Goal: Transaction & Acquisition: Book appointment/travel/reservation

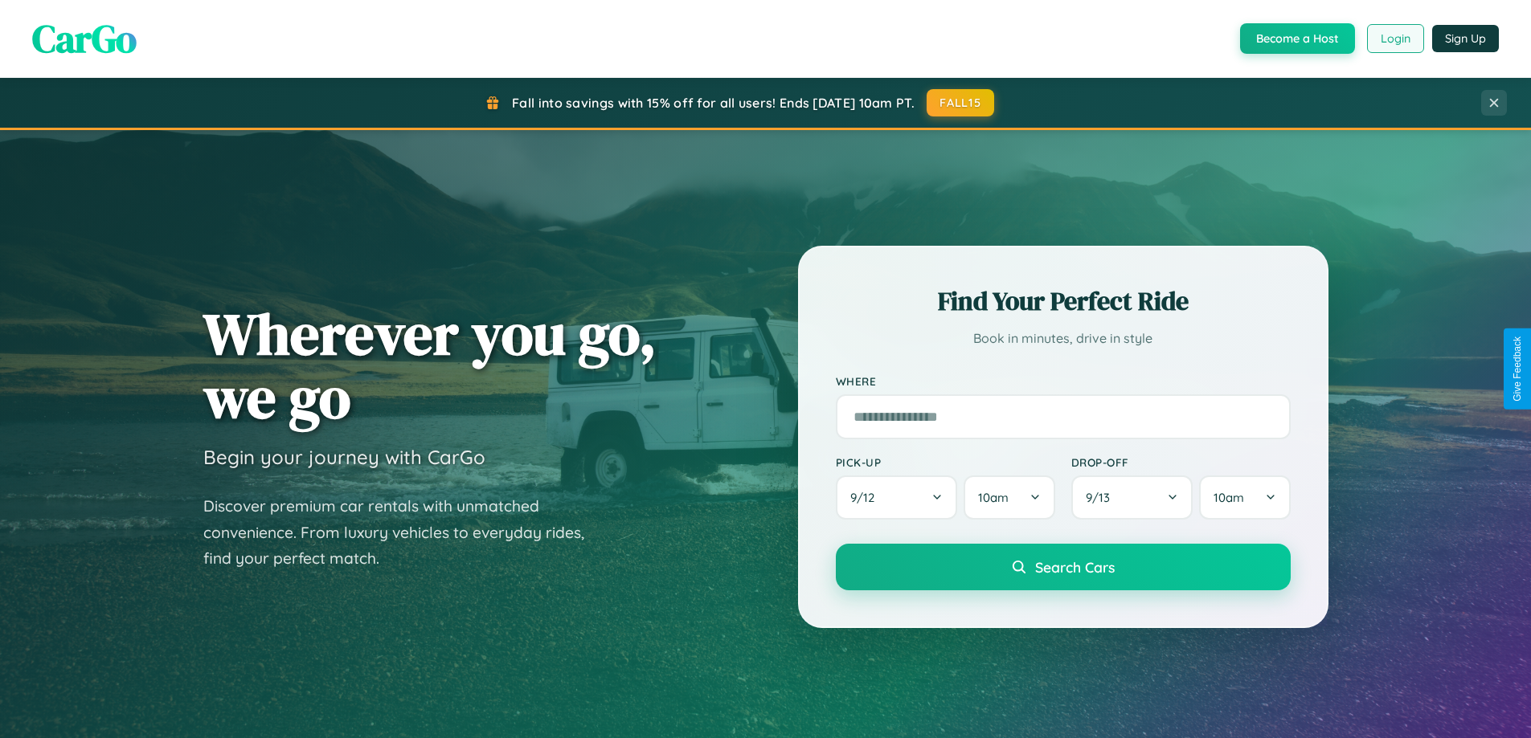
click at [1394, 39] on button "Login" at bounding box center [1395, 38] width 57 height 29
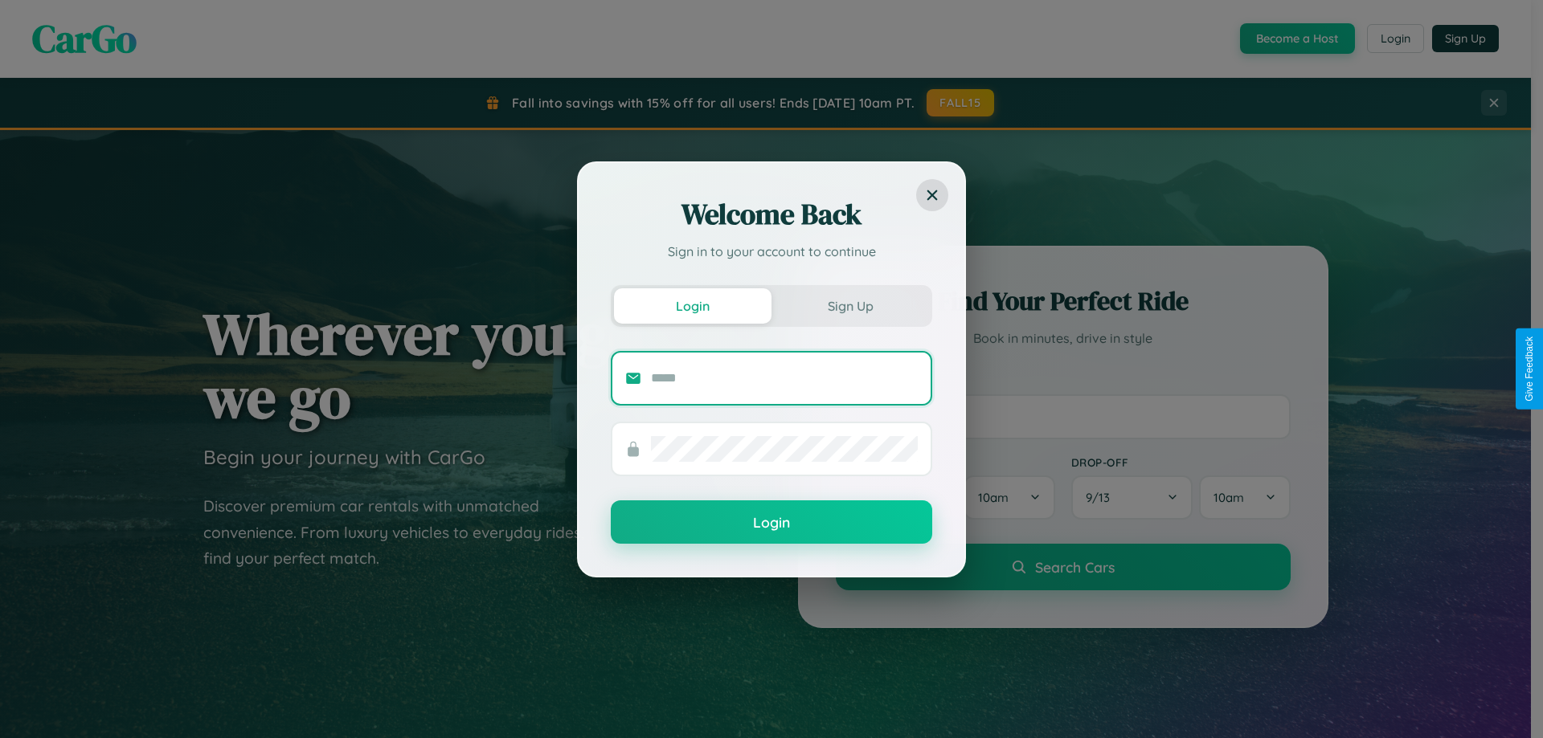
click at [784, 378] on input "text" at bounding box center [784, 379] width 267 height 26
type input "**********"
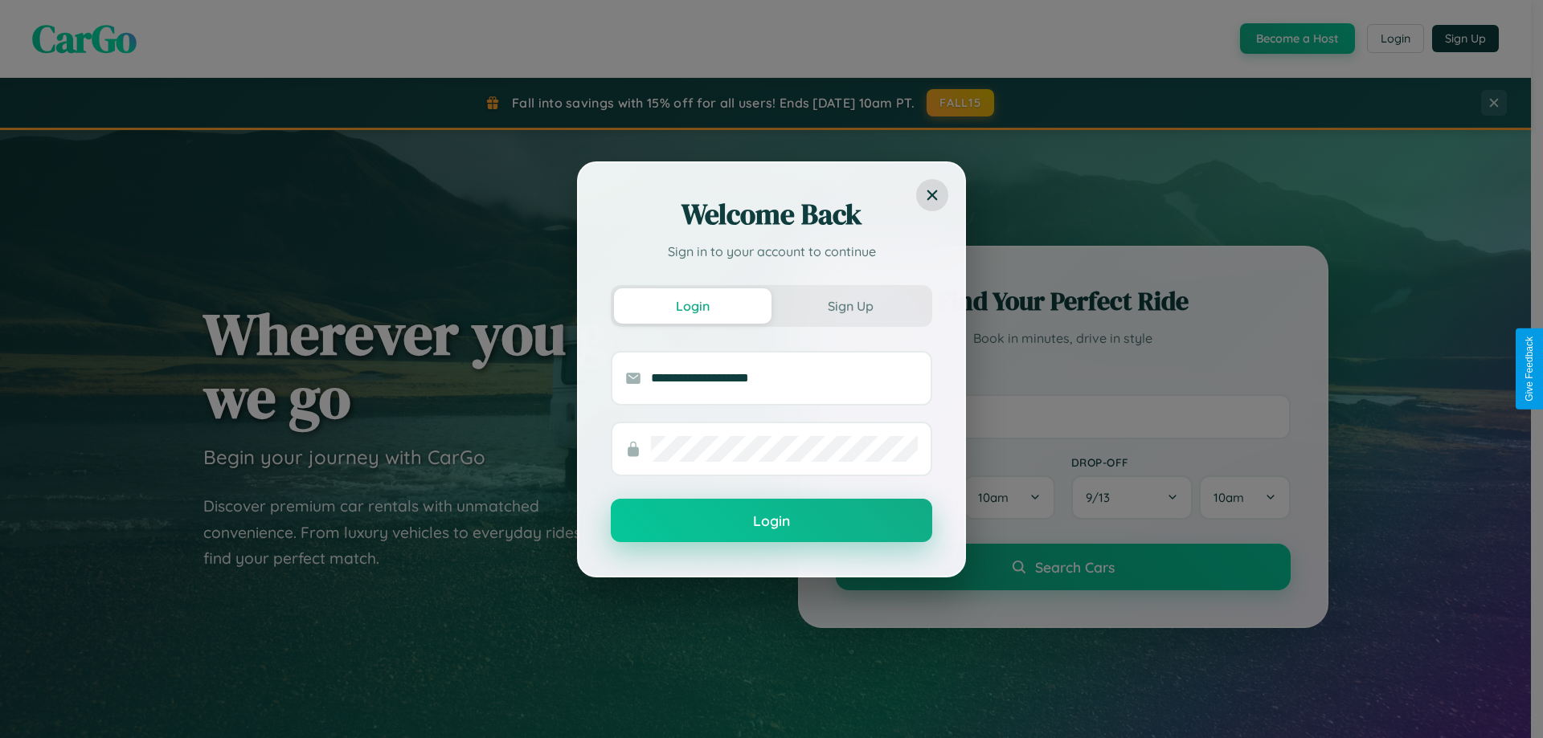
click at [771, 521] on button "Login" at bounding box center [771, 520] width 321 height 43
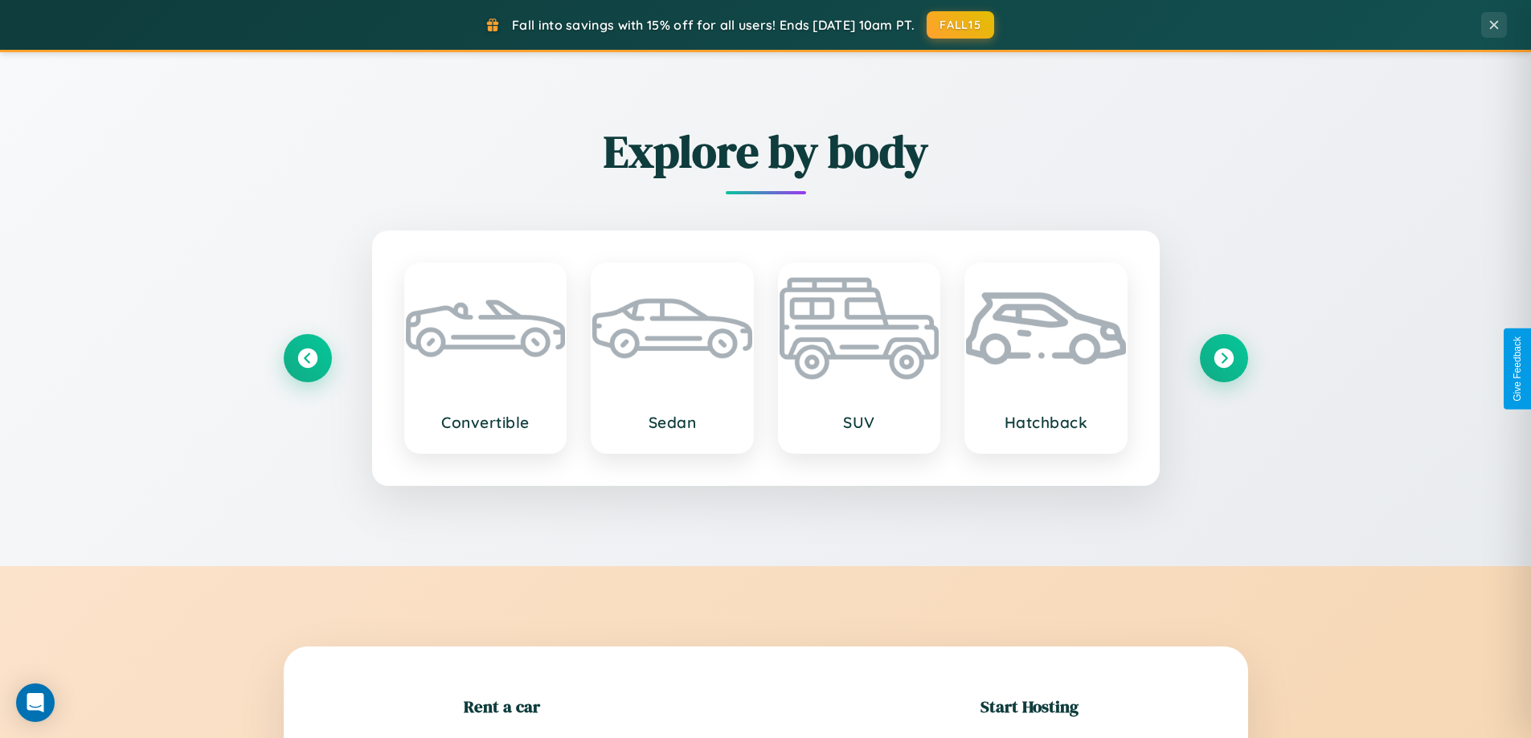
scroll to position [1882, 0]
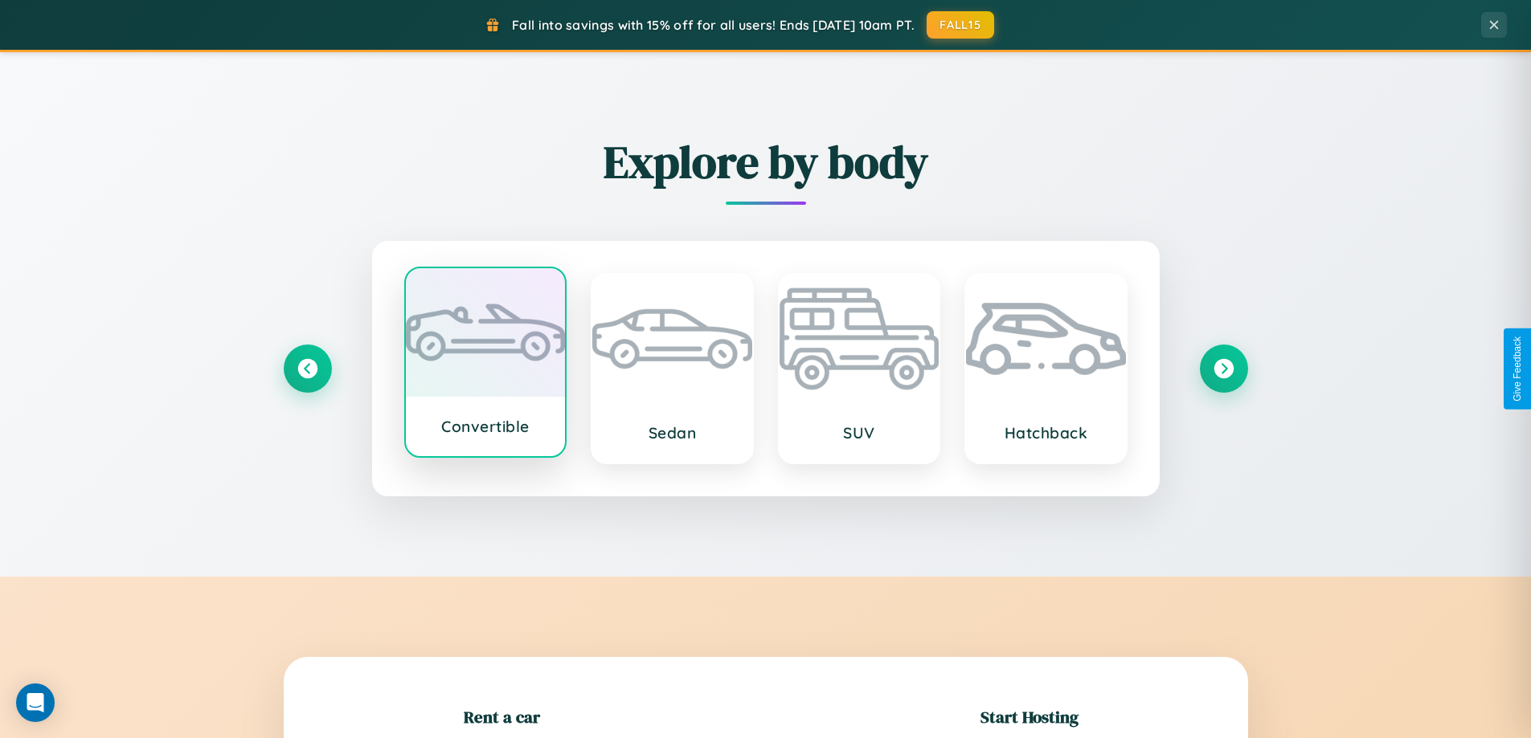
click at [484, 364] on div at bounding box center [486, 332] width 160 height 129
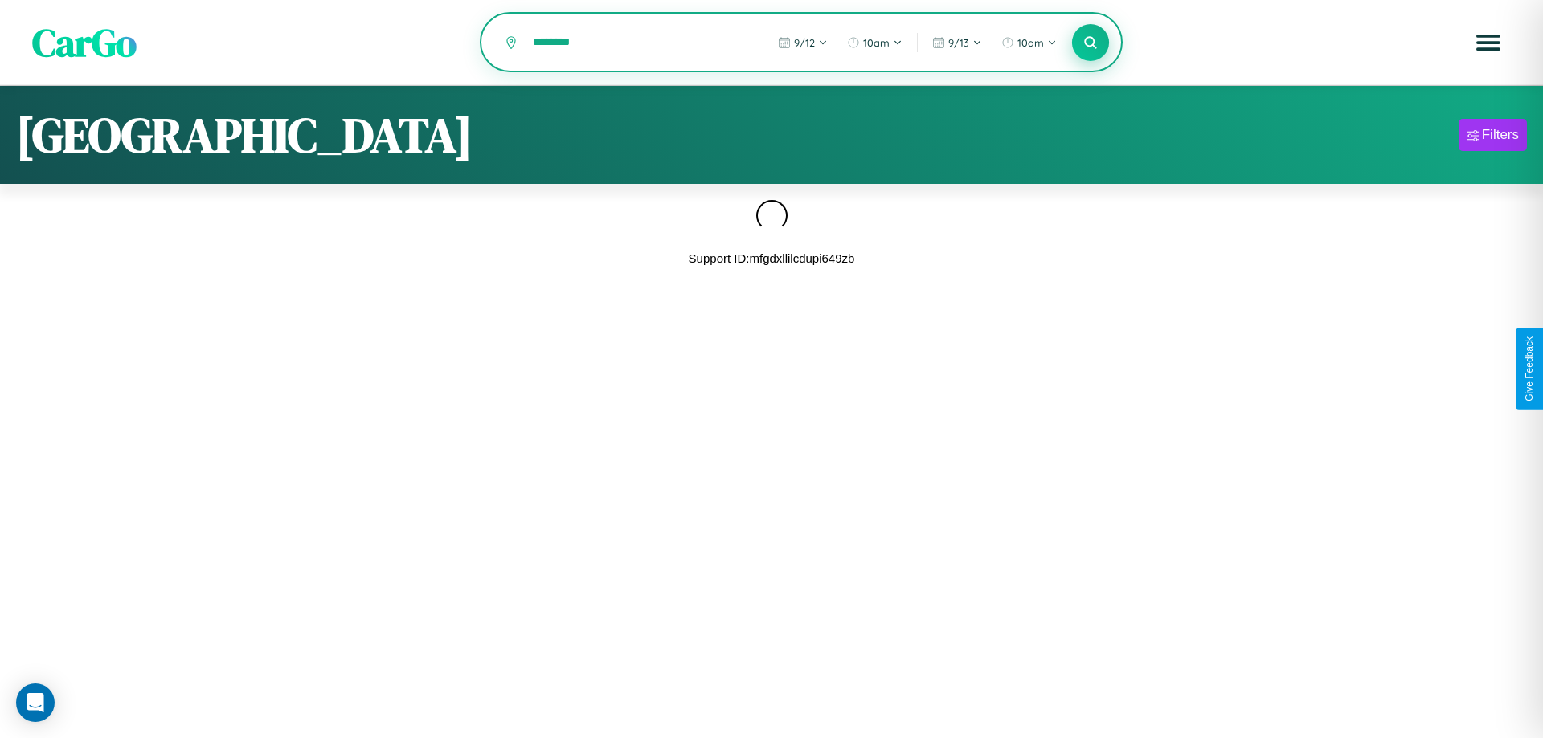
type input "********"
click at [1090, 43] on icon at bounding box center [1089, 42] width 15 height 15
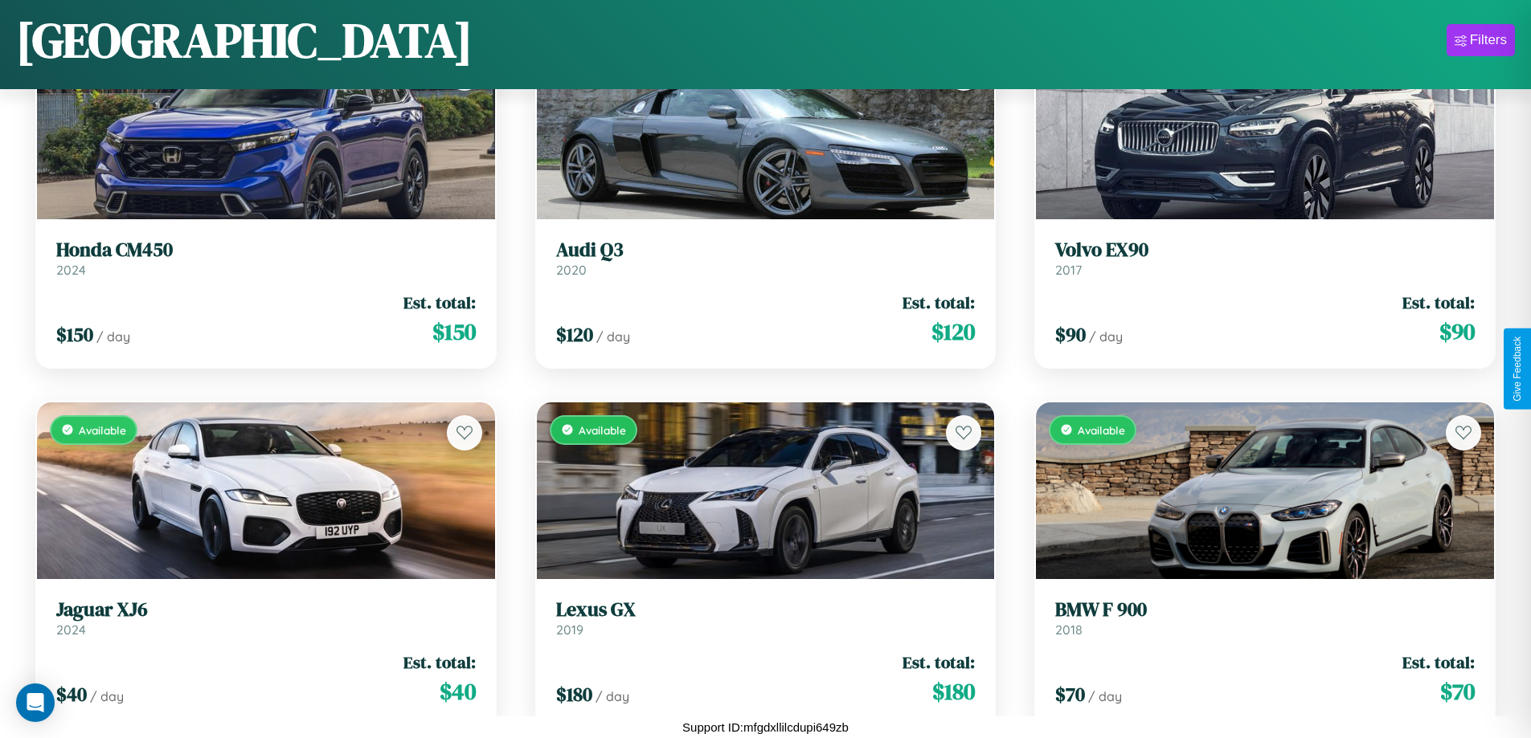
scroll to position [8860, 0]
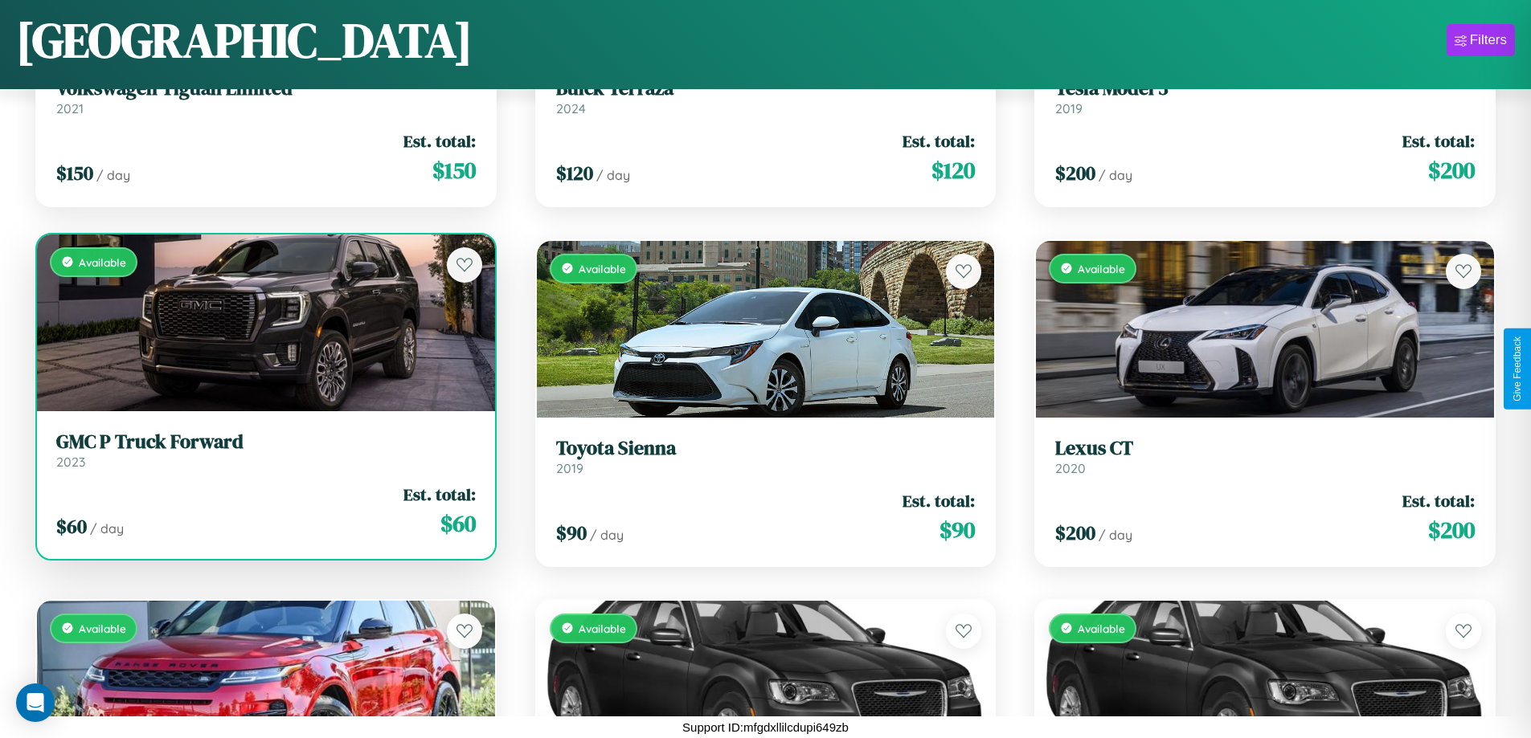
click at [264, 454] on h3 "GMC P Truck Forward" at bounding box center [265, 442] width 419 height 23
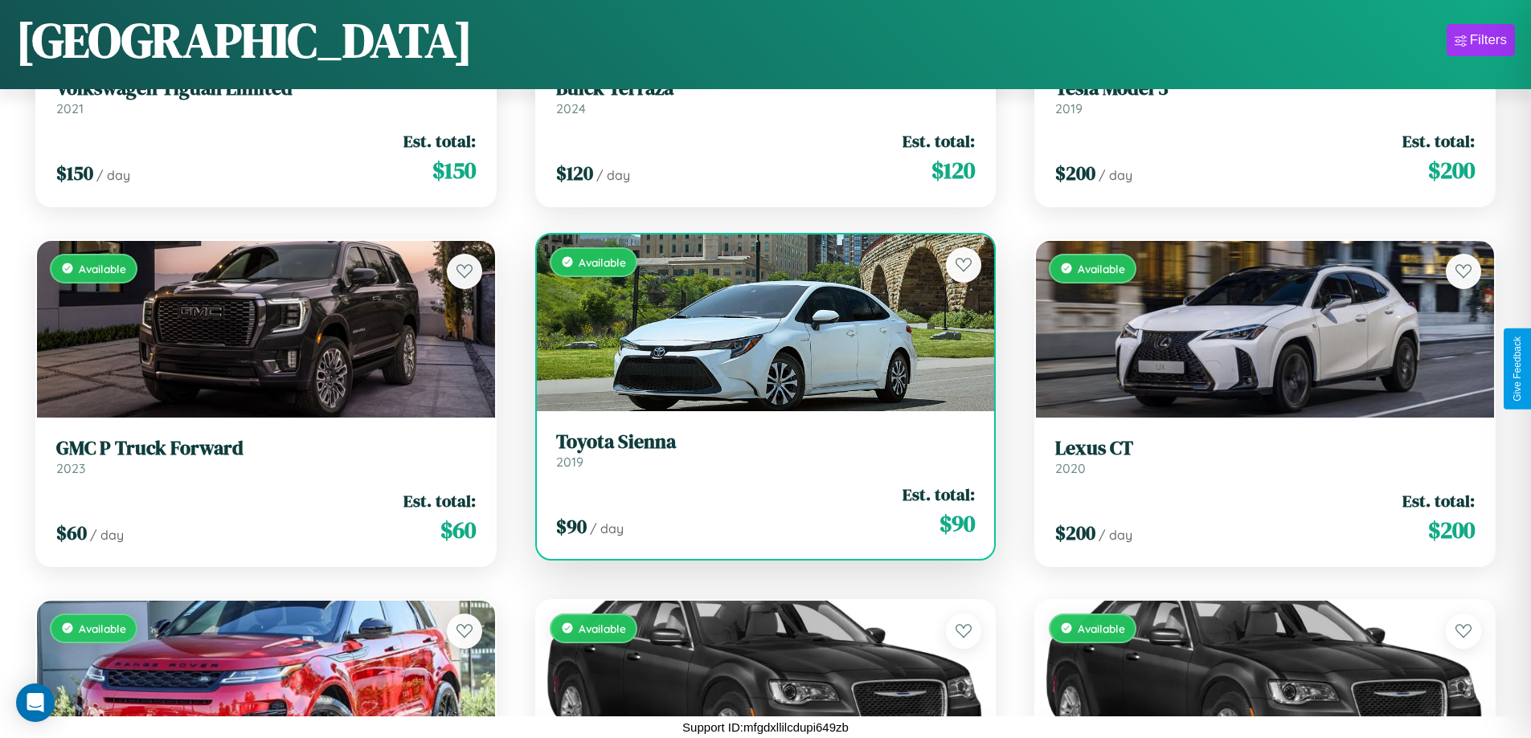
scroll to position [8500, 0]
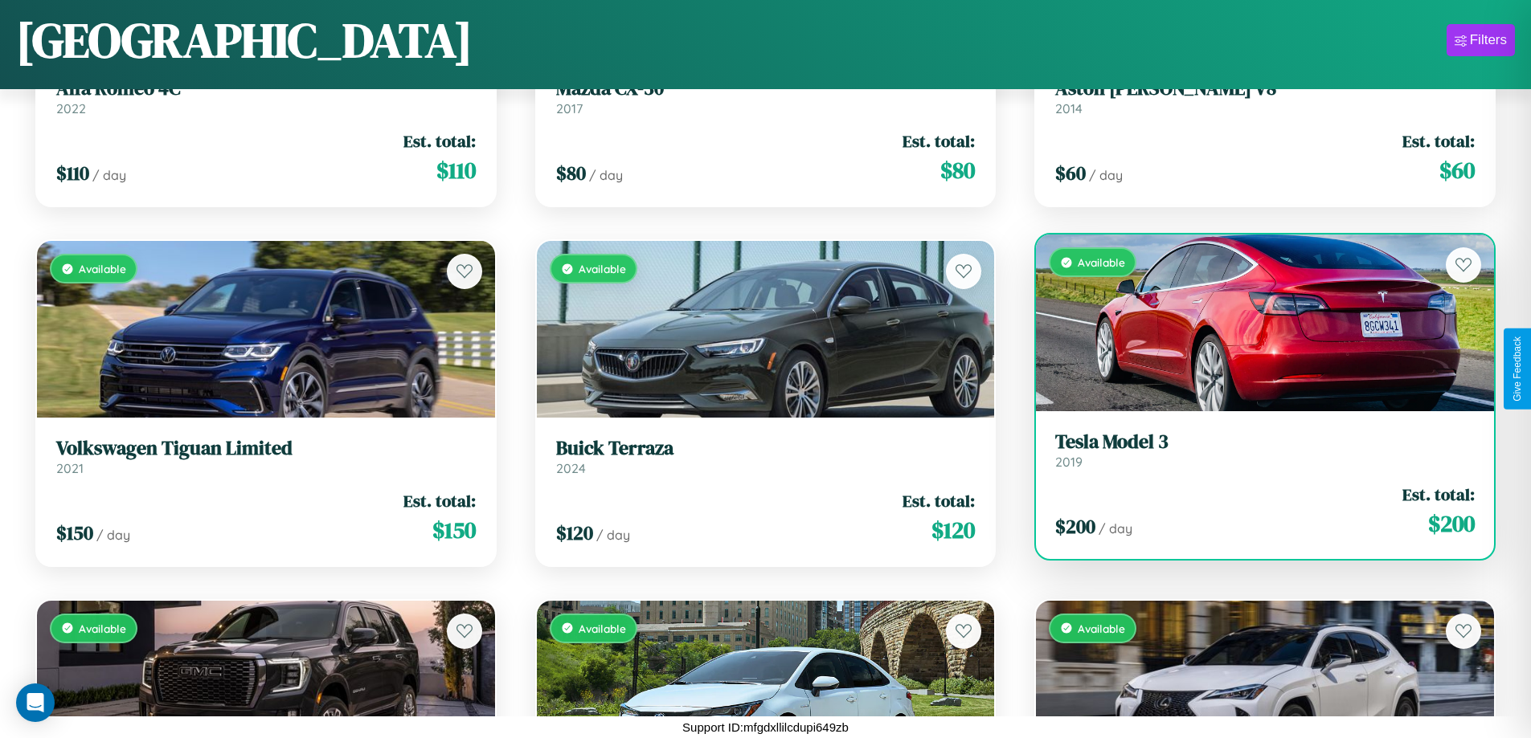
click at [1254, 453] on link "Tesla Model 3 2019" at bounding box center [1264, 450] width 419 height 39
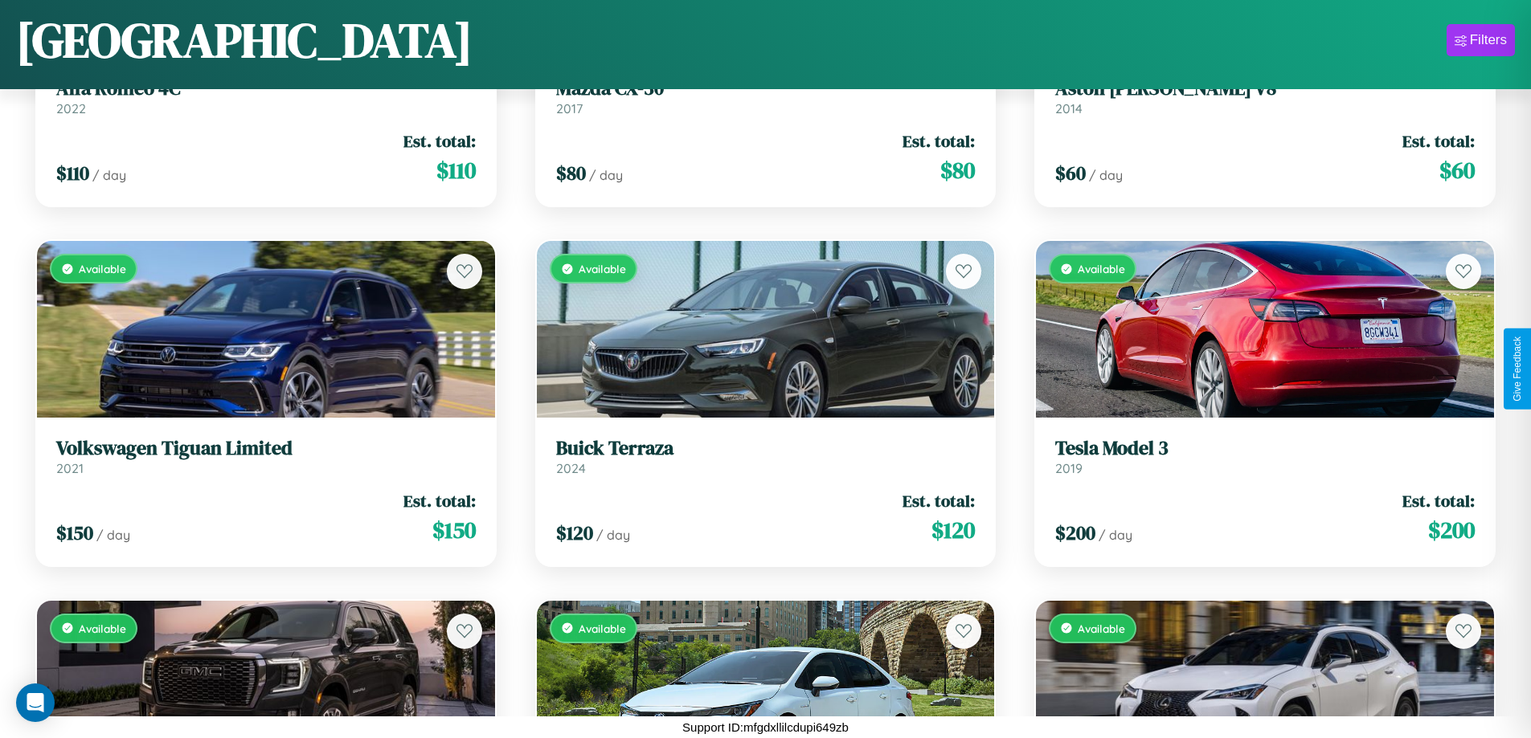
scroll to position [4302, 0]
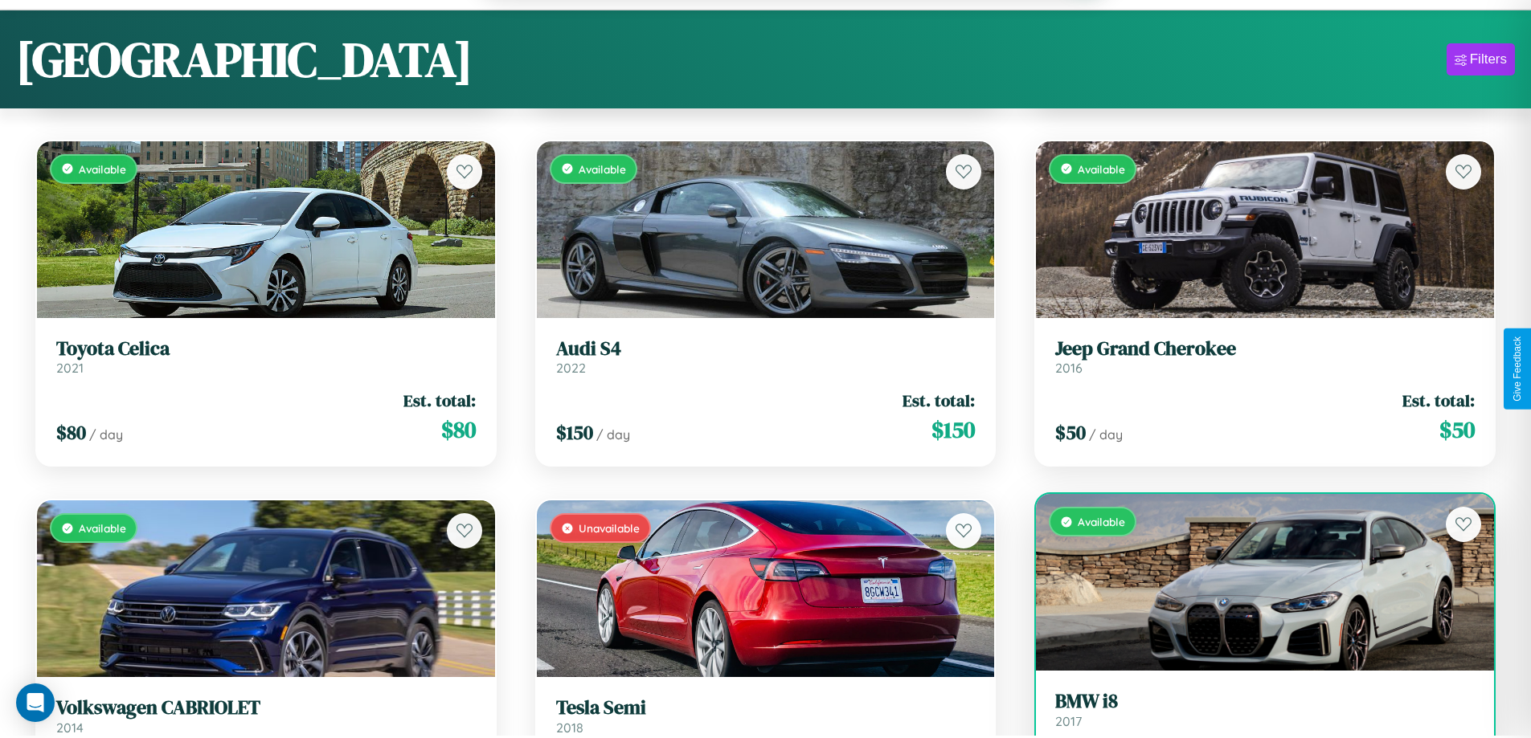
click at [1254, 718] on link "BMW i8 2017" at bounding box center [1264, 709] width 419 height 39
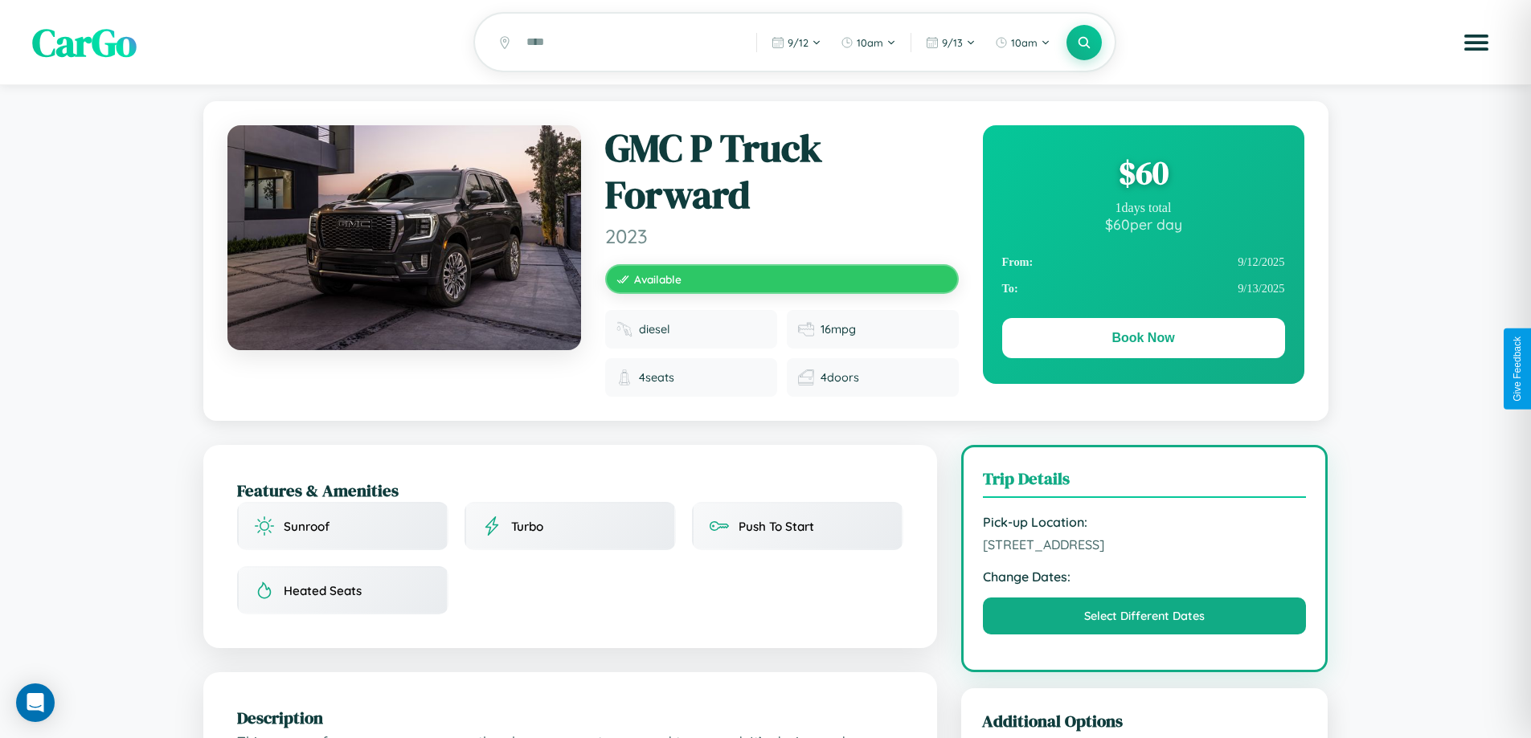
click at [1142, 175] on div "$ 60" at bounding box center [1143, 172] width 283 height 43
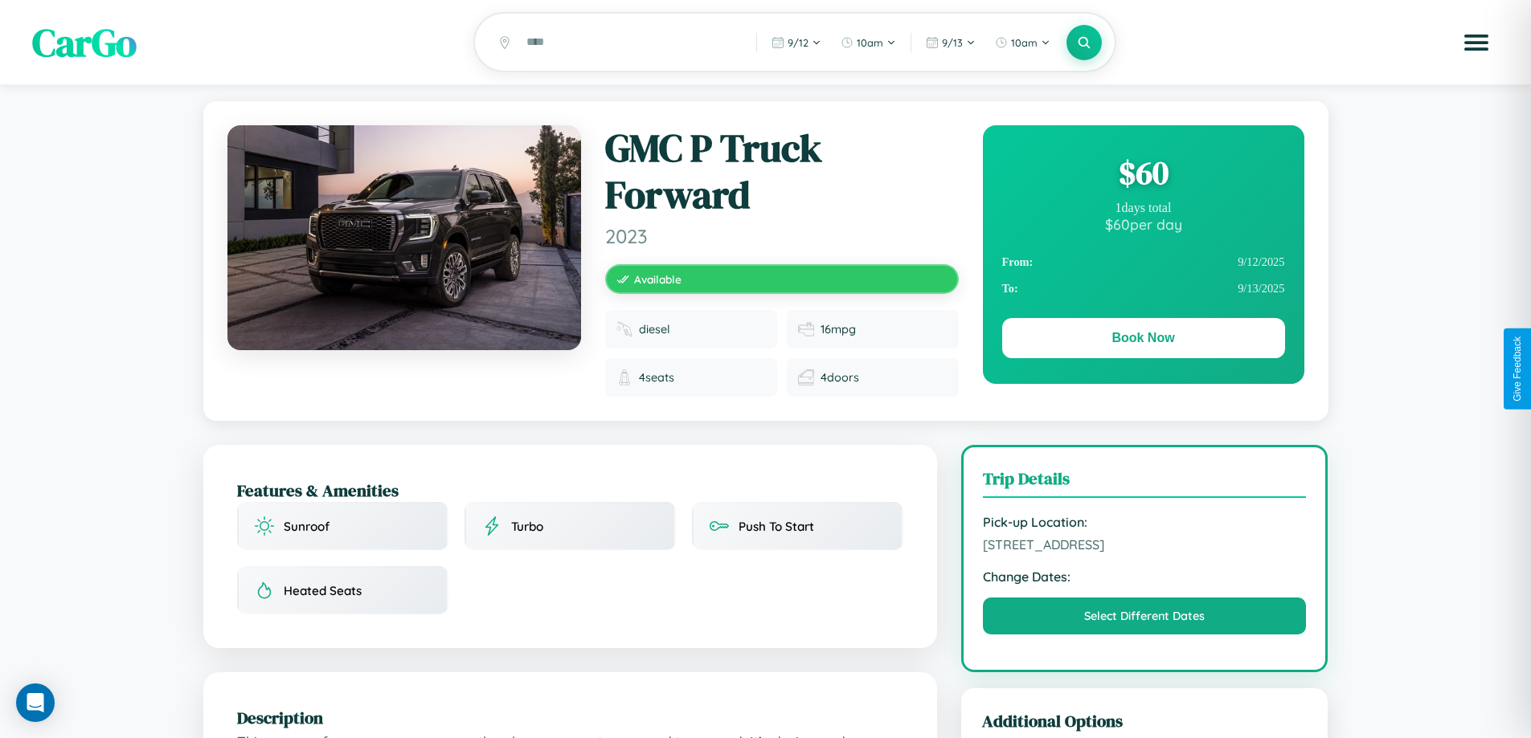
click at [1142, 175] on div "$ 60" at bounding box center [1143, 172] width 283 height 43
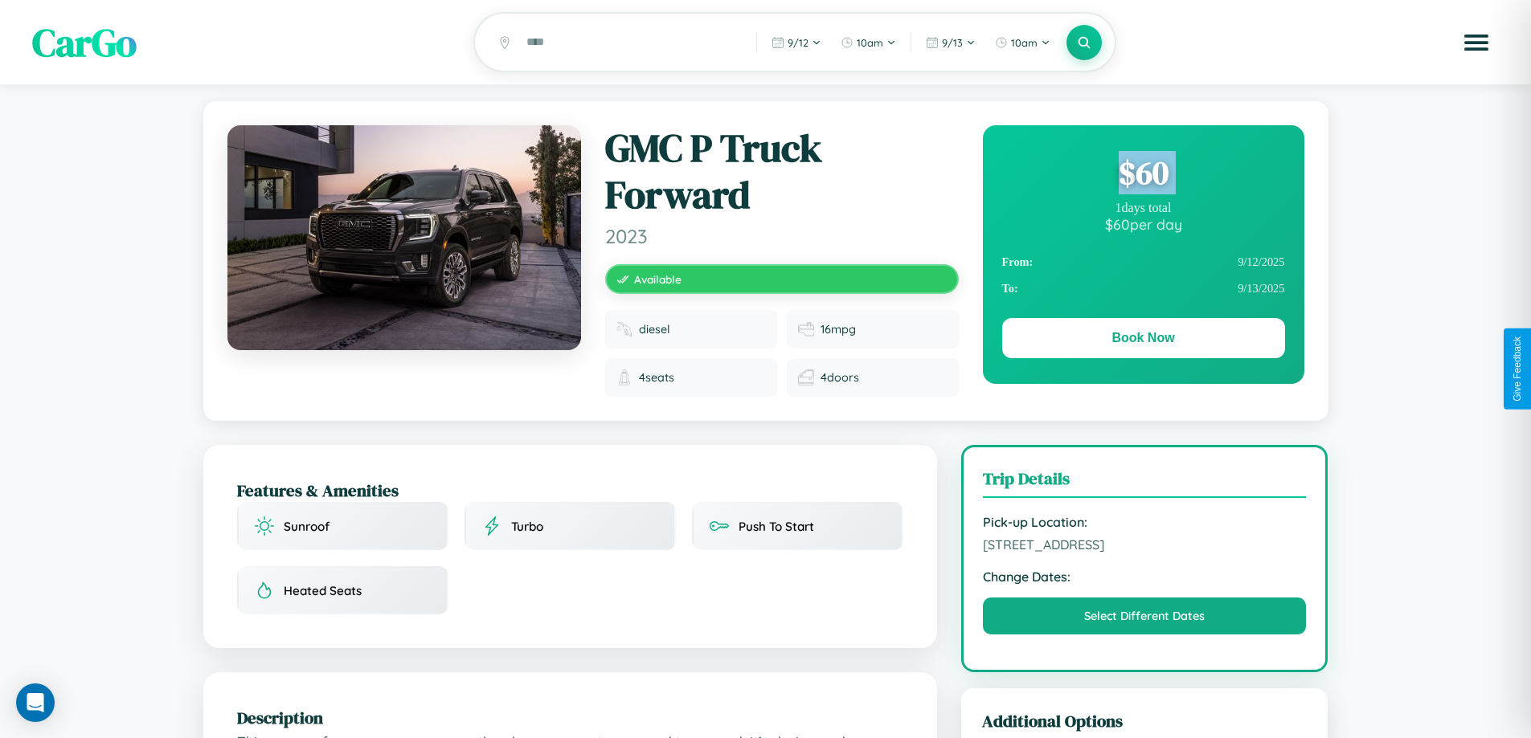
click at [1142, 175] on div "$ 60" at bounding box center [1143, 172] width 283 height 43
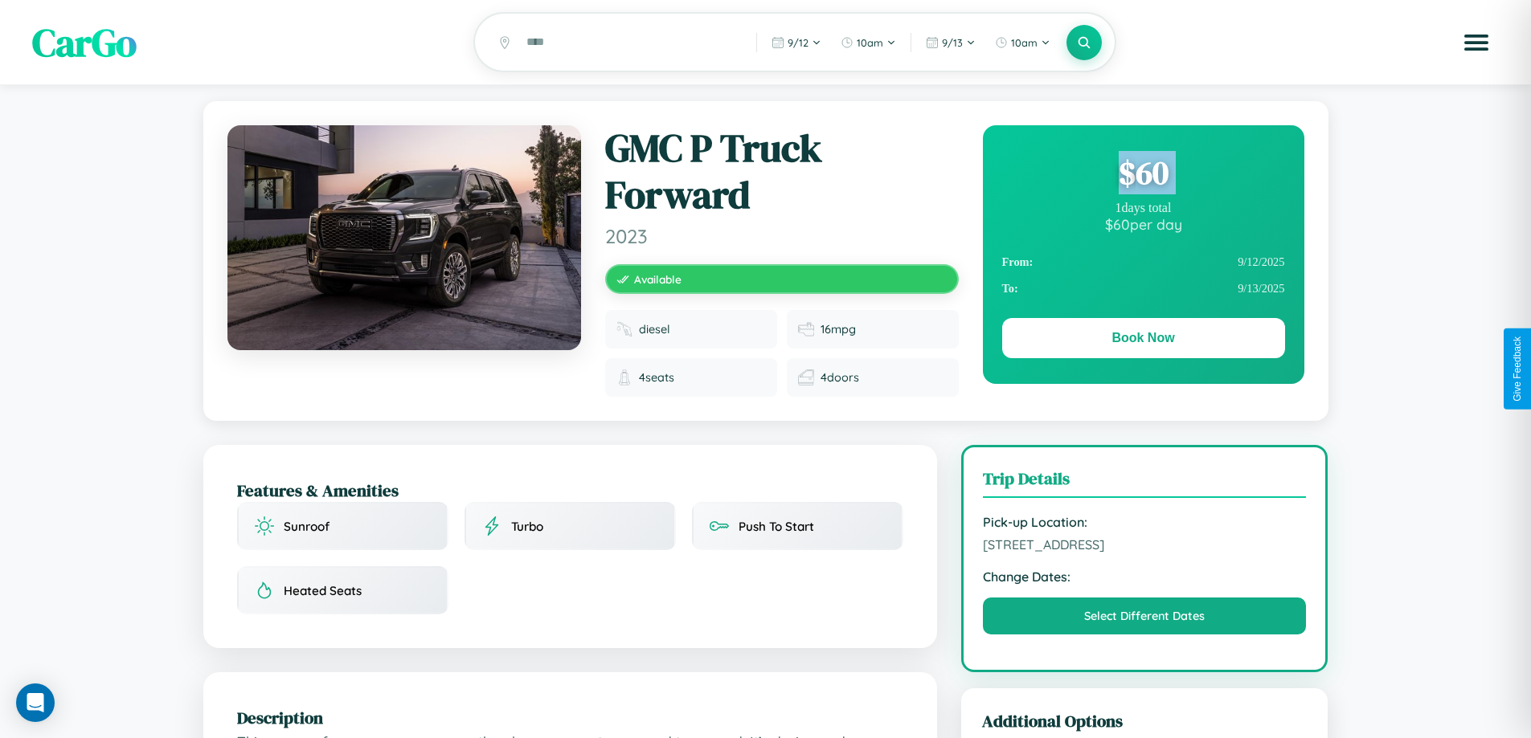
click at [1142, 175] on div "$ 60" at bounding box center [1143, 172] width 283 height 43
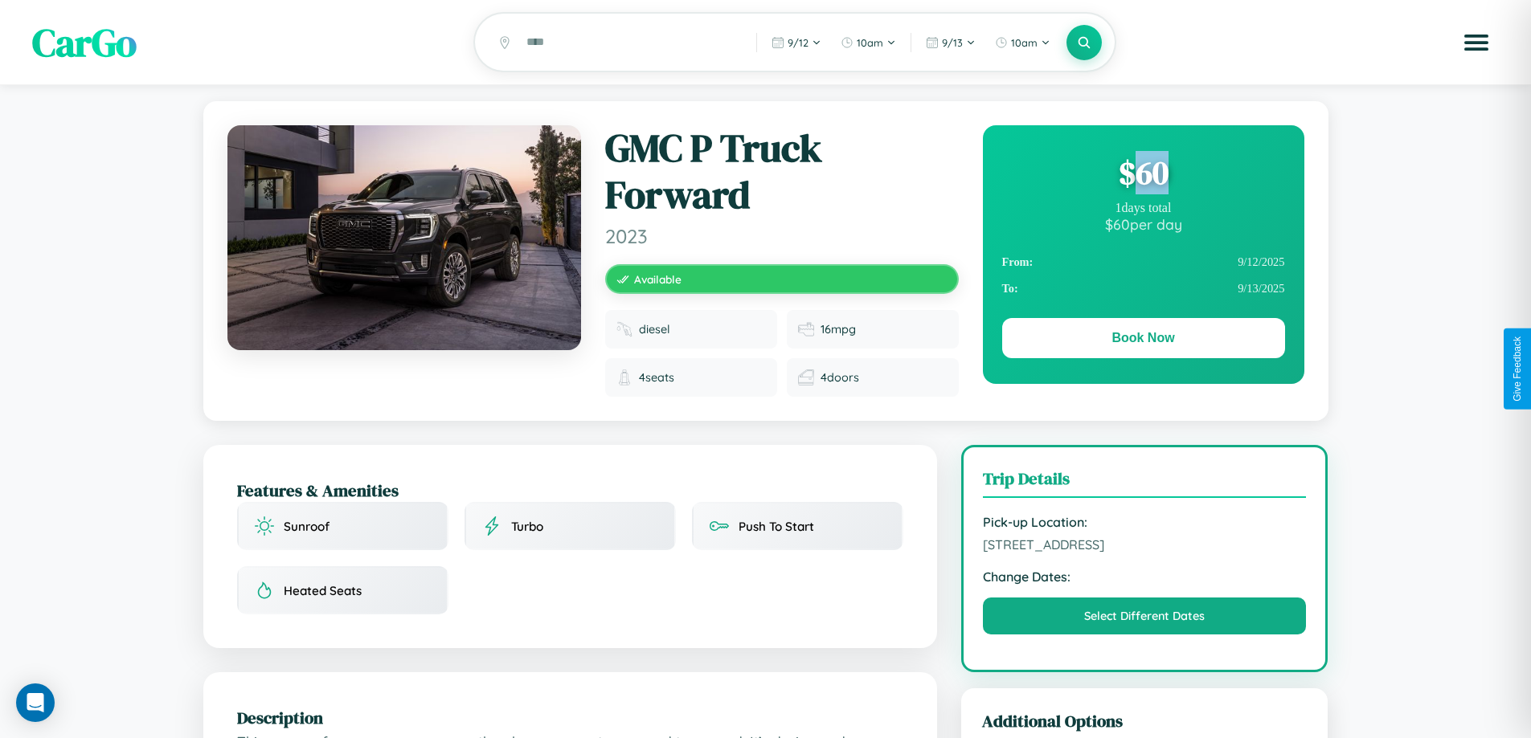
click at [1142, 175] on div "$ 60" at bounding box center [1143, 172] width 283 height 43
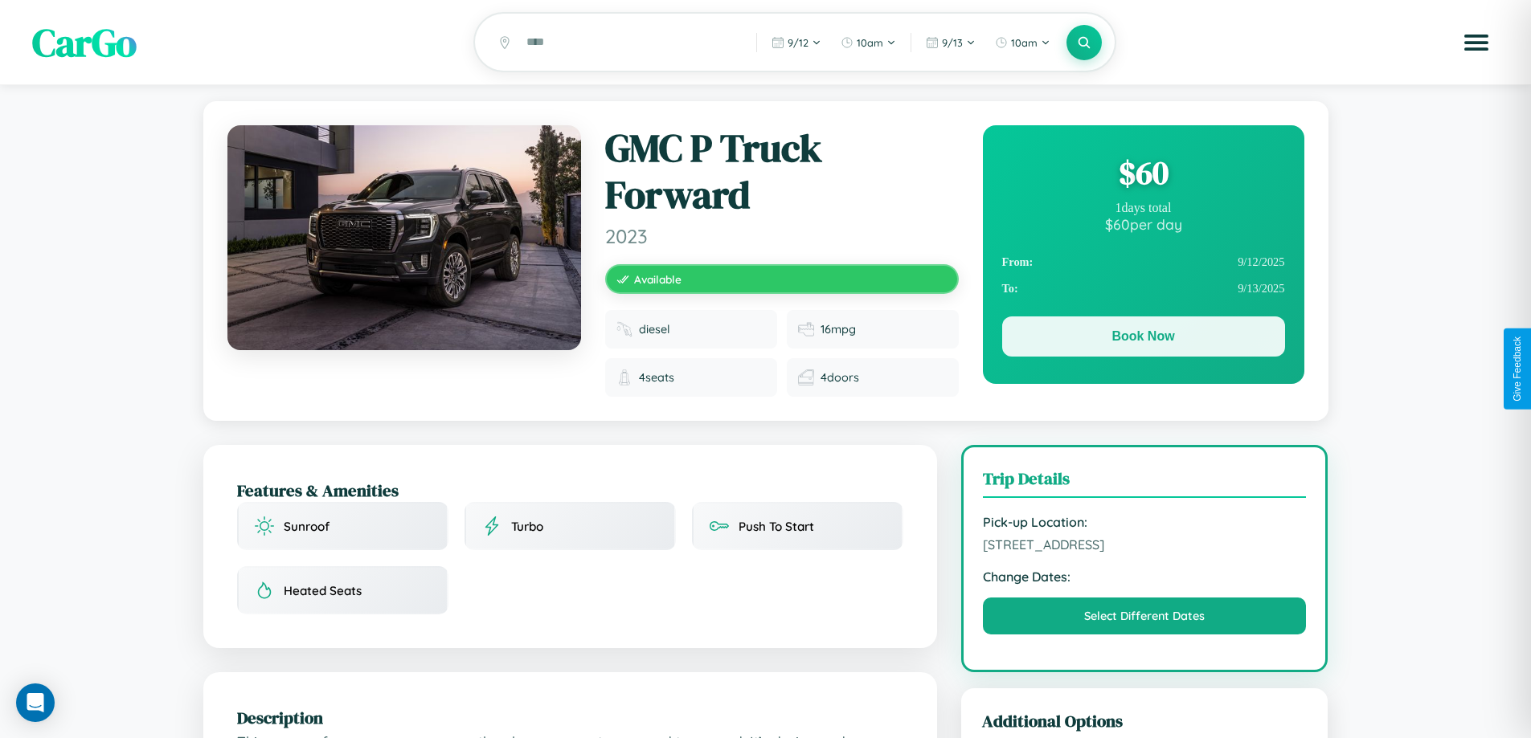
click at [1142, 339] on button "Book Now" at bounding box center [1143, 337] width 283 height 40
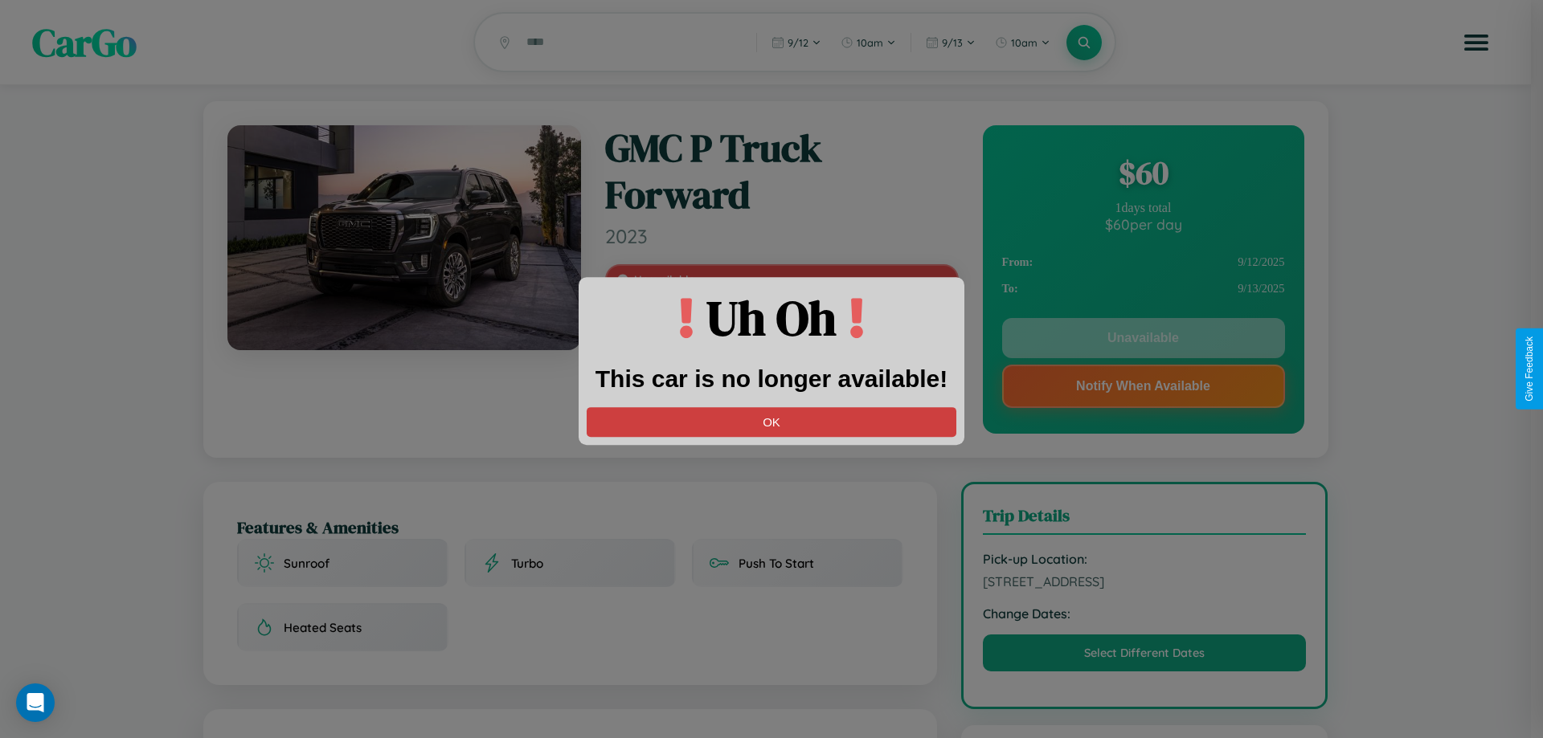
click at [771, 422] on button "OK" at bounding box center [772, 422] width 370 height 30
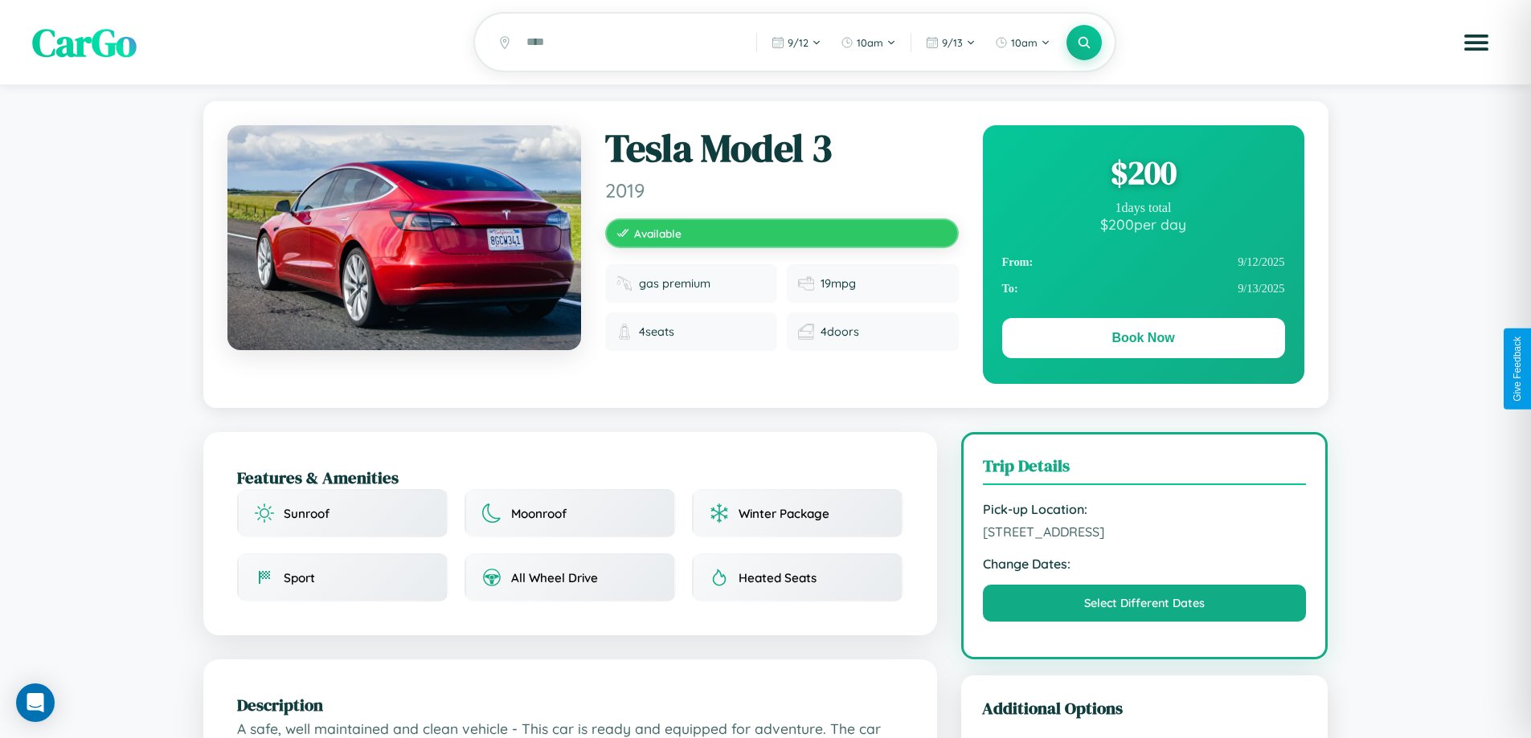
click at [1142, 175] on div "$ 200" at bounding box center [1143, 172] width 283 height 43
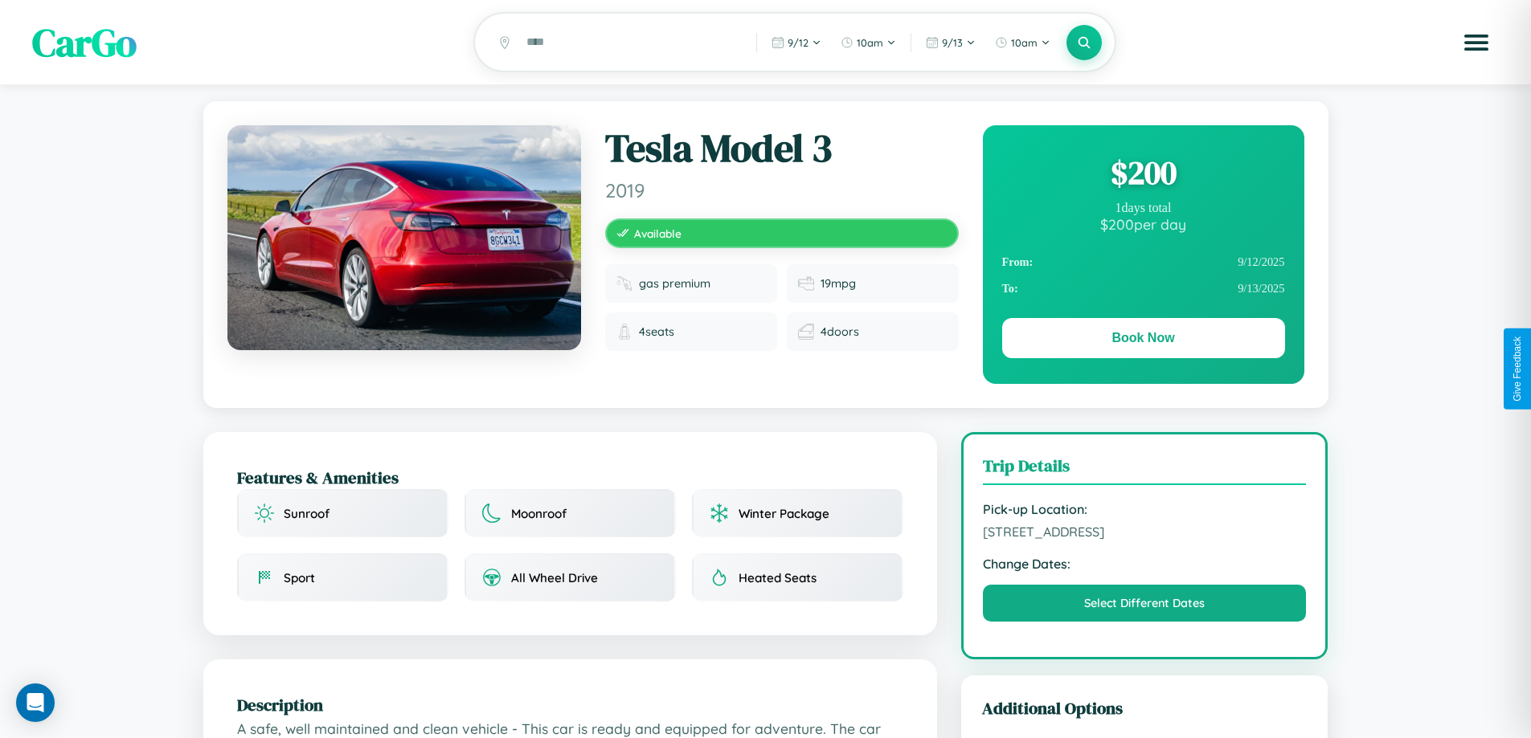
click at [1142, 175] on div "$ 200" at bounding box center [1143, 172] width 283 height 43
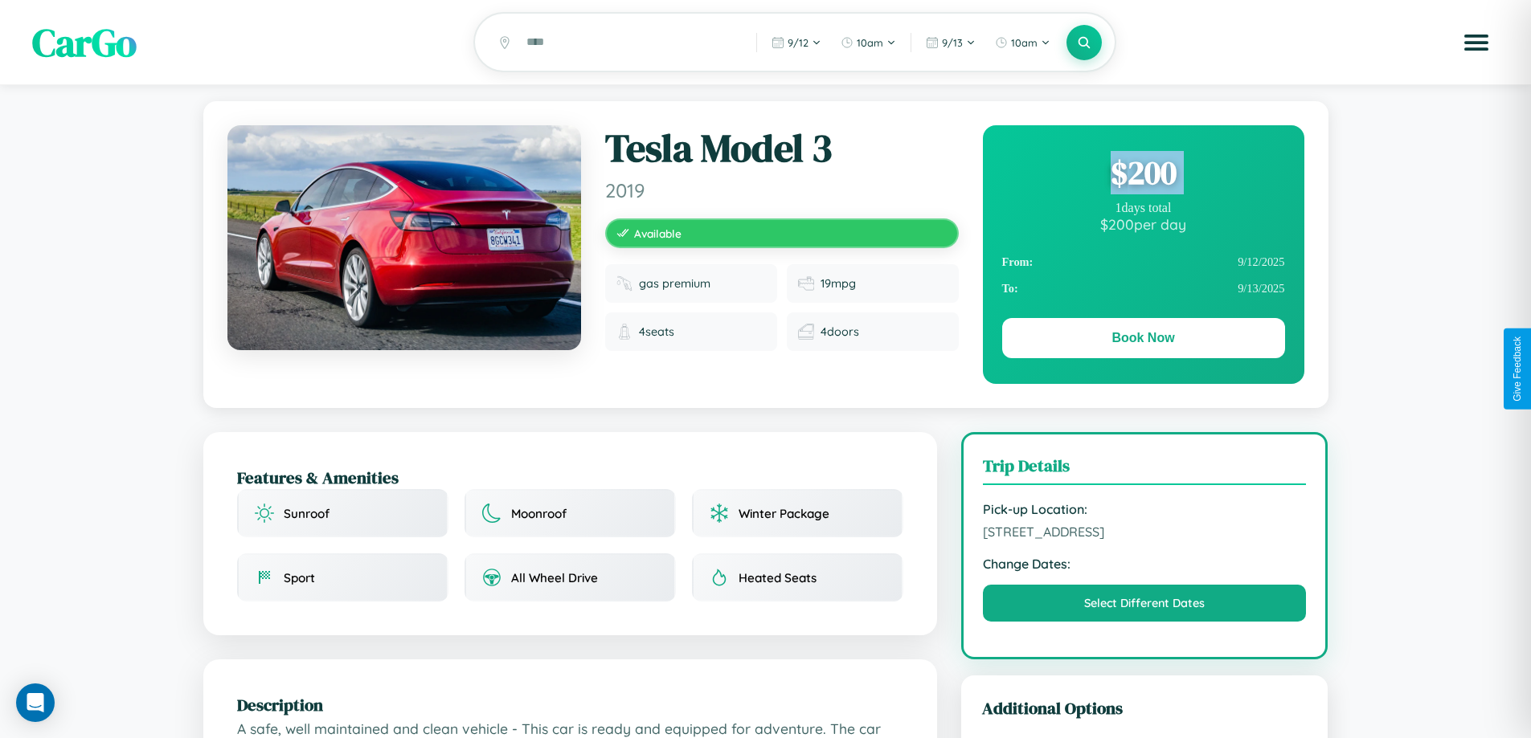
click at [1142, 175] on div "$ 200" at bounding box center [1143, 172] width 283 height 43
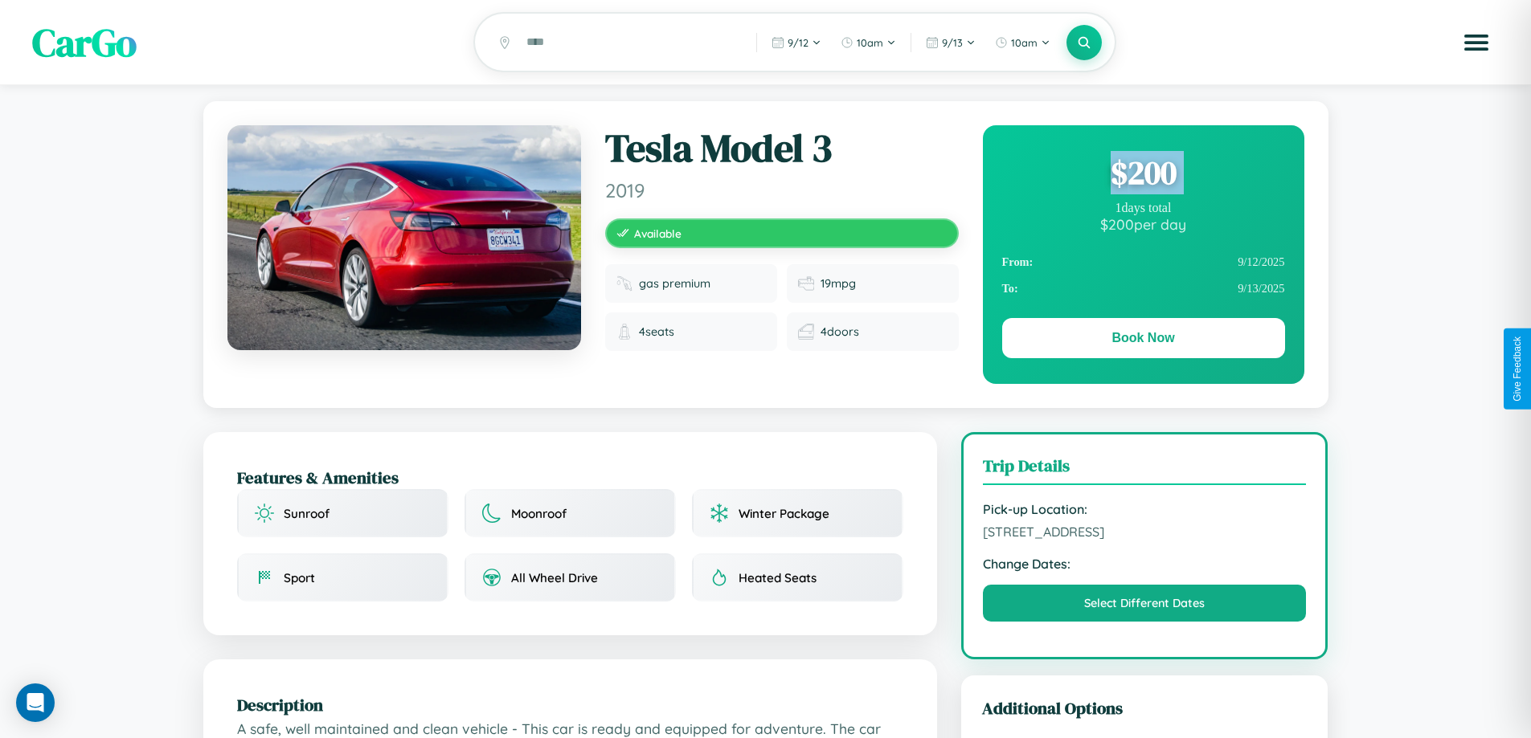
click at [1142, 175] on div "$ 200" at bounding box center [1143, 172] width 283 height 43
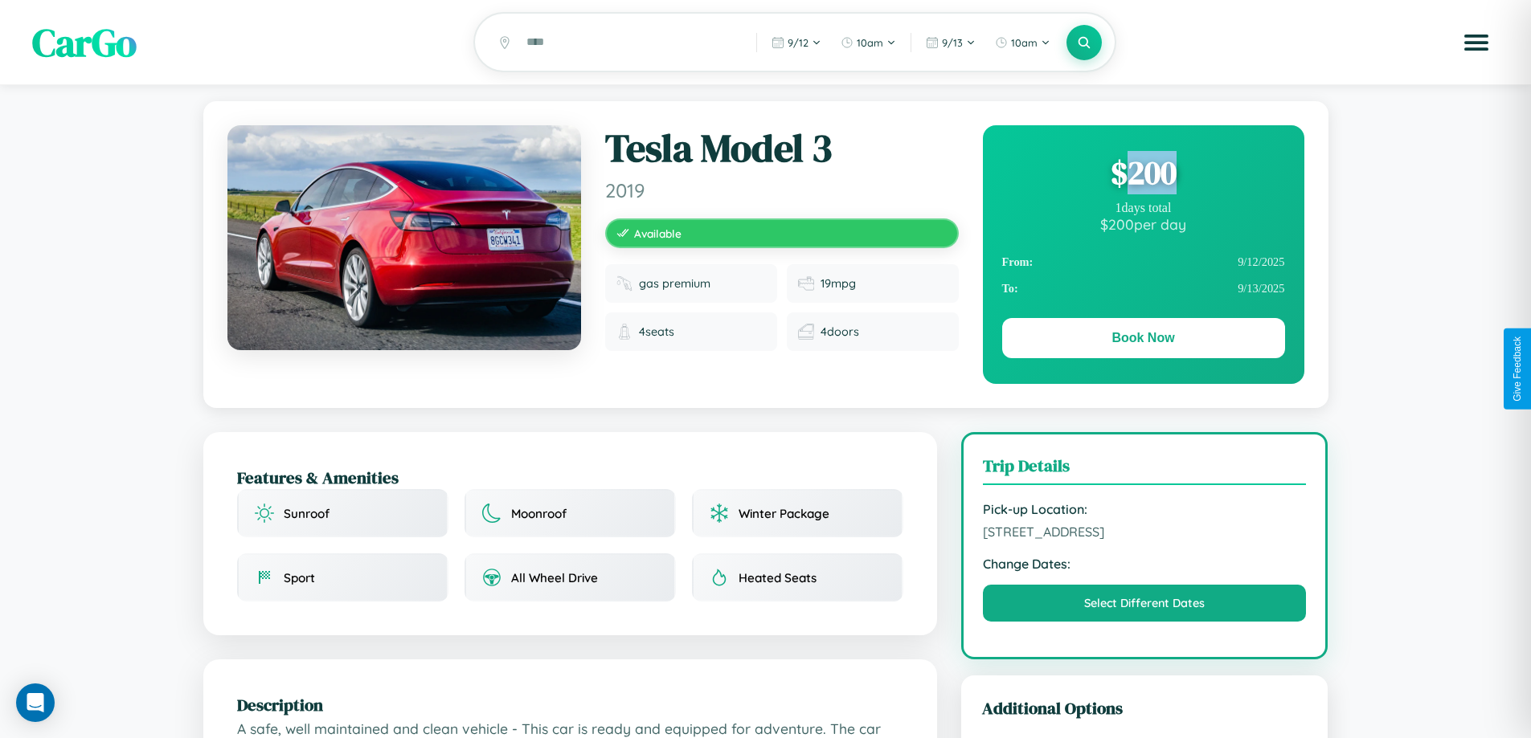
click at [1142, 175] on div "$ 200" at bounding box center [1143, 172] width 283 height 43
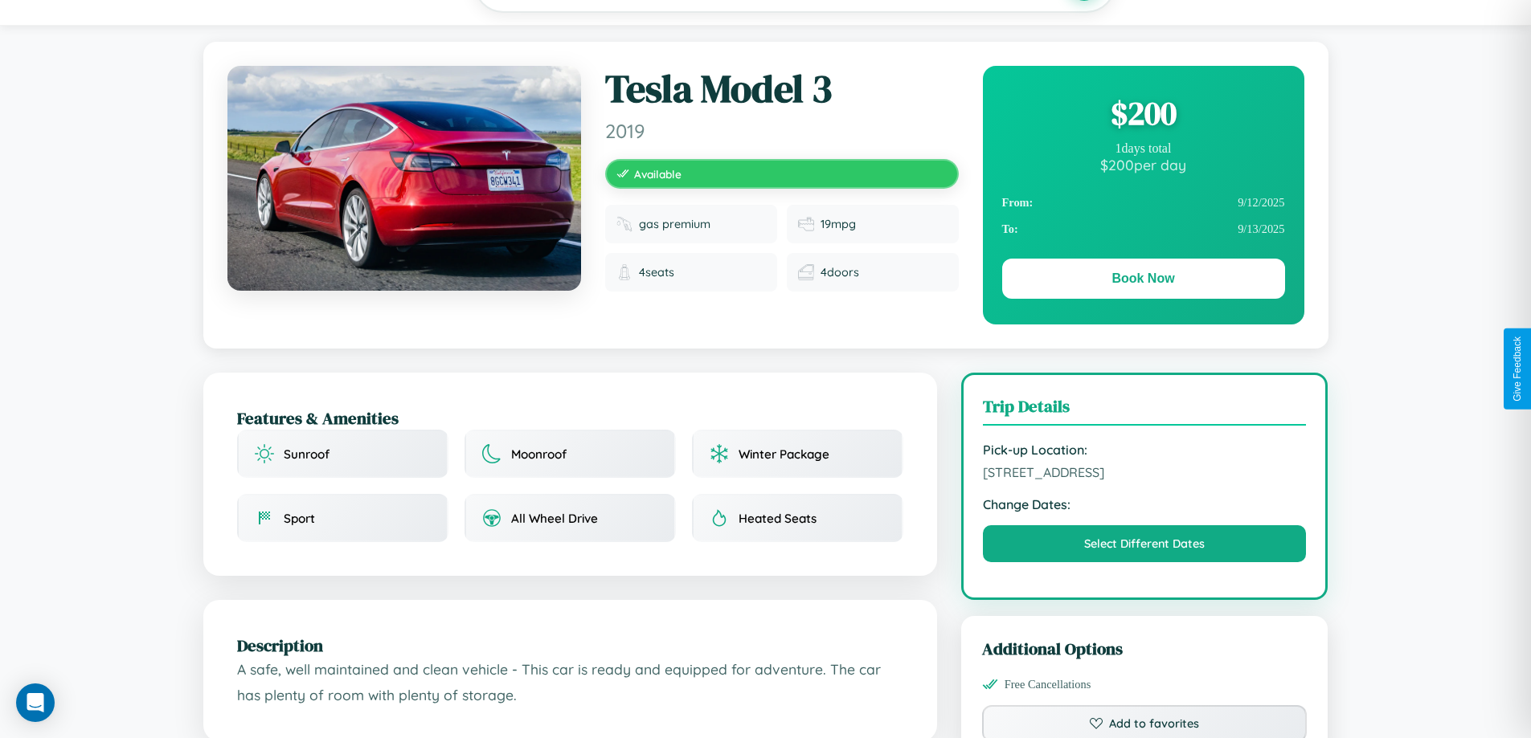
scroll to position [544, 0]
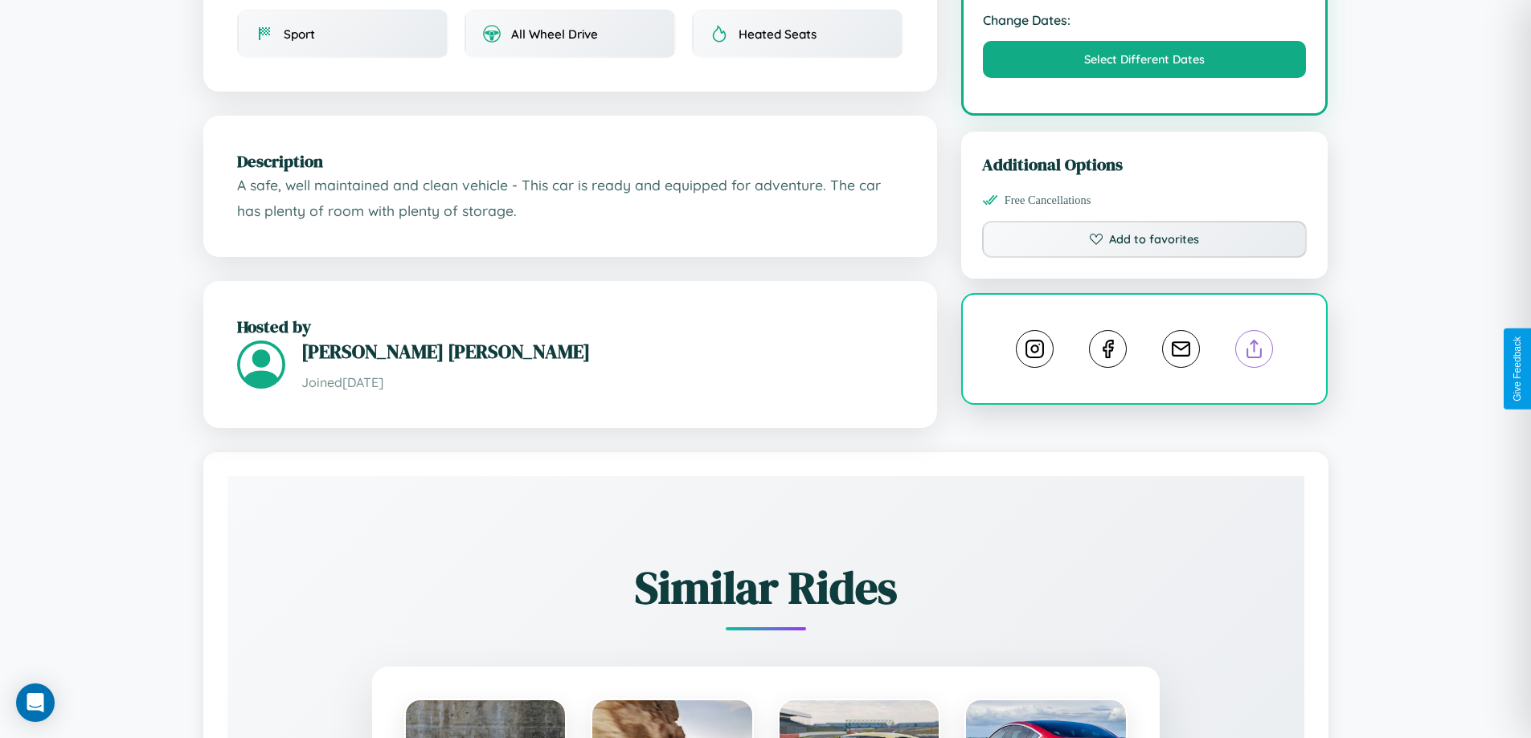
click at [1254, 352] on line at bounding box center [1254, 346] width 0 height 11
